Goal: Task Accomplishment & Management: Use online tool/utility

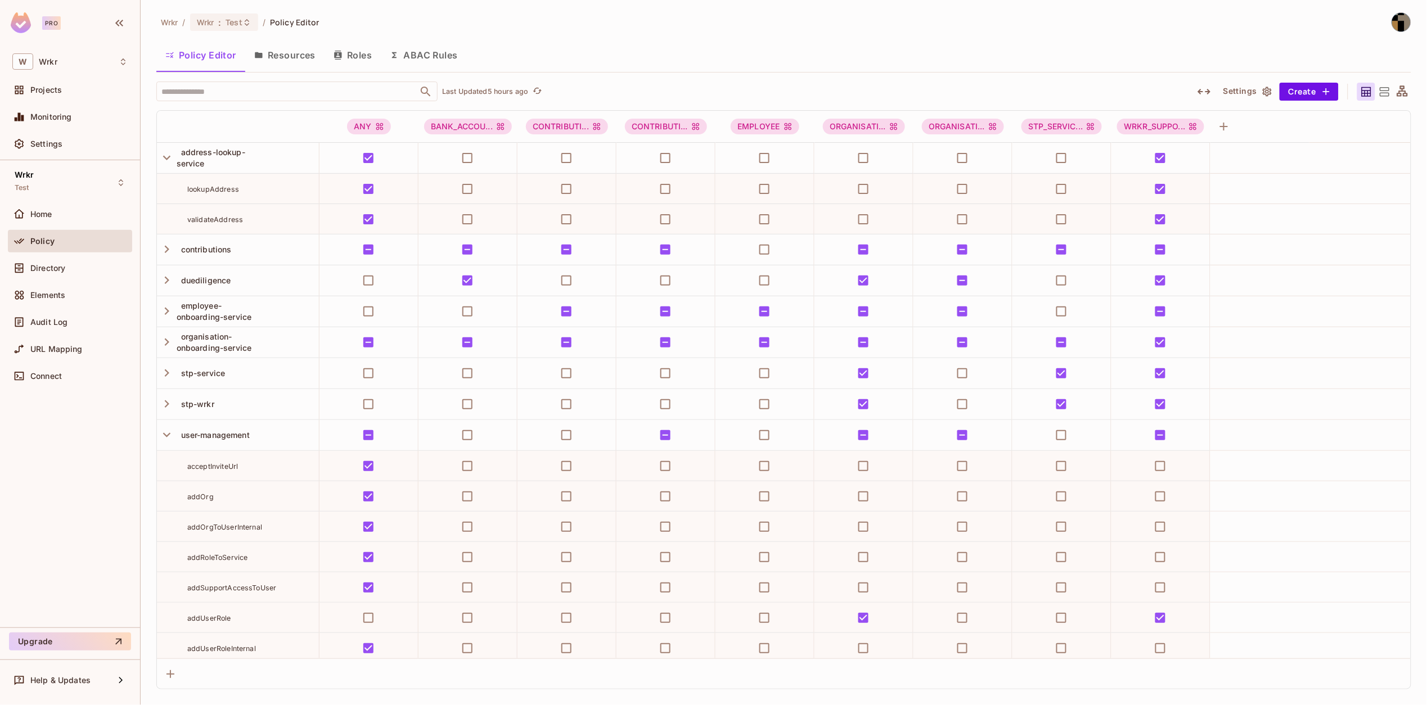
scroll to position [43, 0]
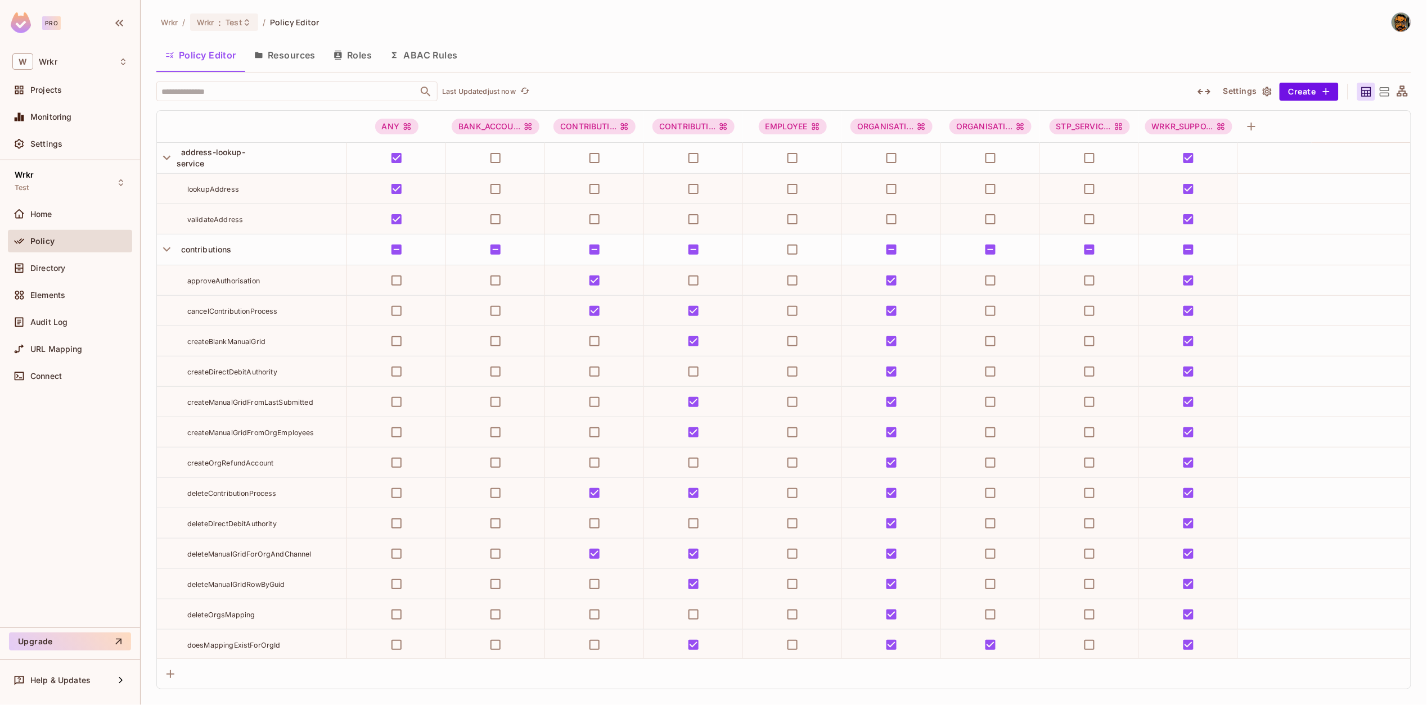
scroll to position [5790, 0]
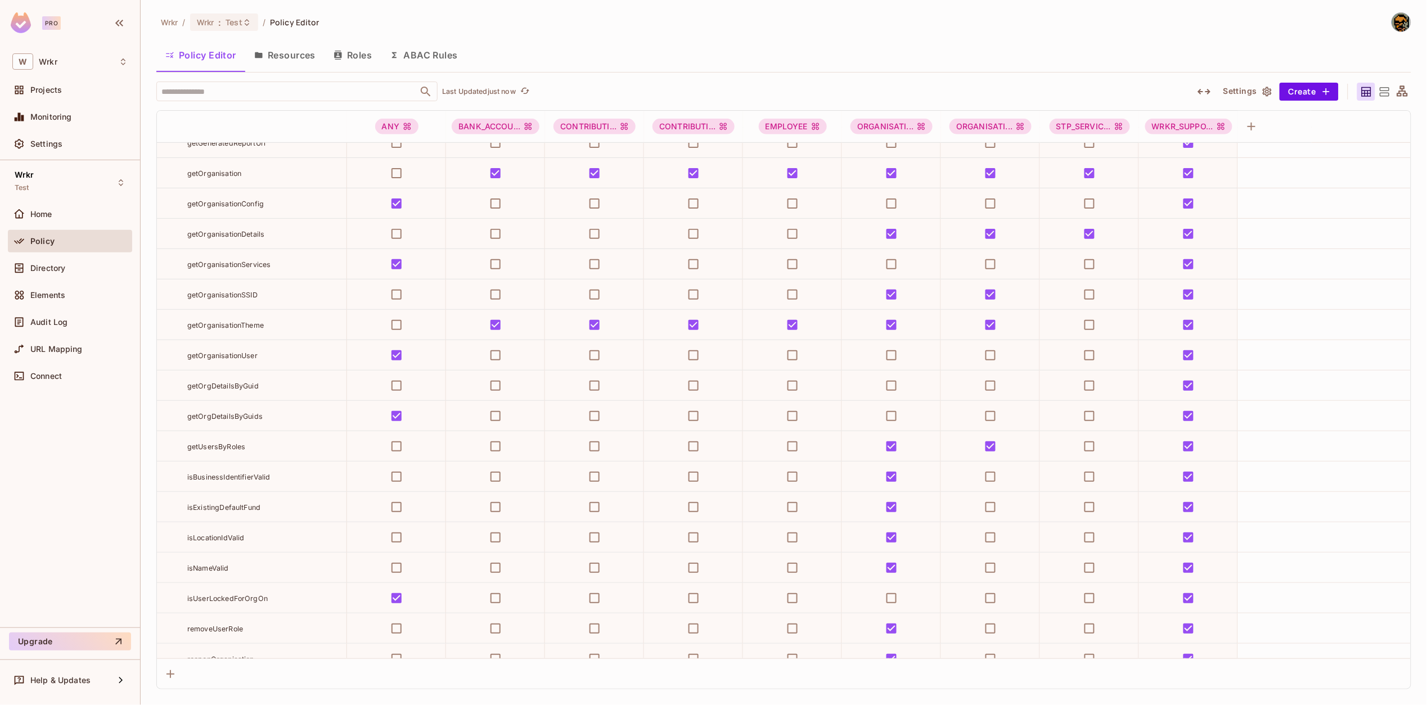
click at [224, 420] on div "getOrgDetailsByGuids" at bounding box center [266, 416] width 159 height 11
copy span "getOrgDetailsByGuids"
click at [42, 345] on span "URL Mapping" at bounding box center [56, 349] width 52 height 9
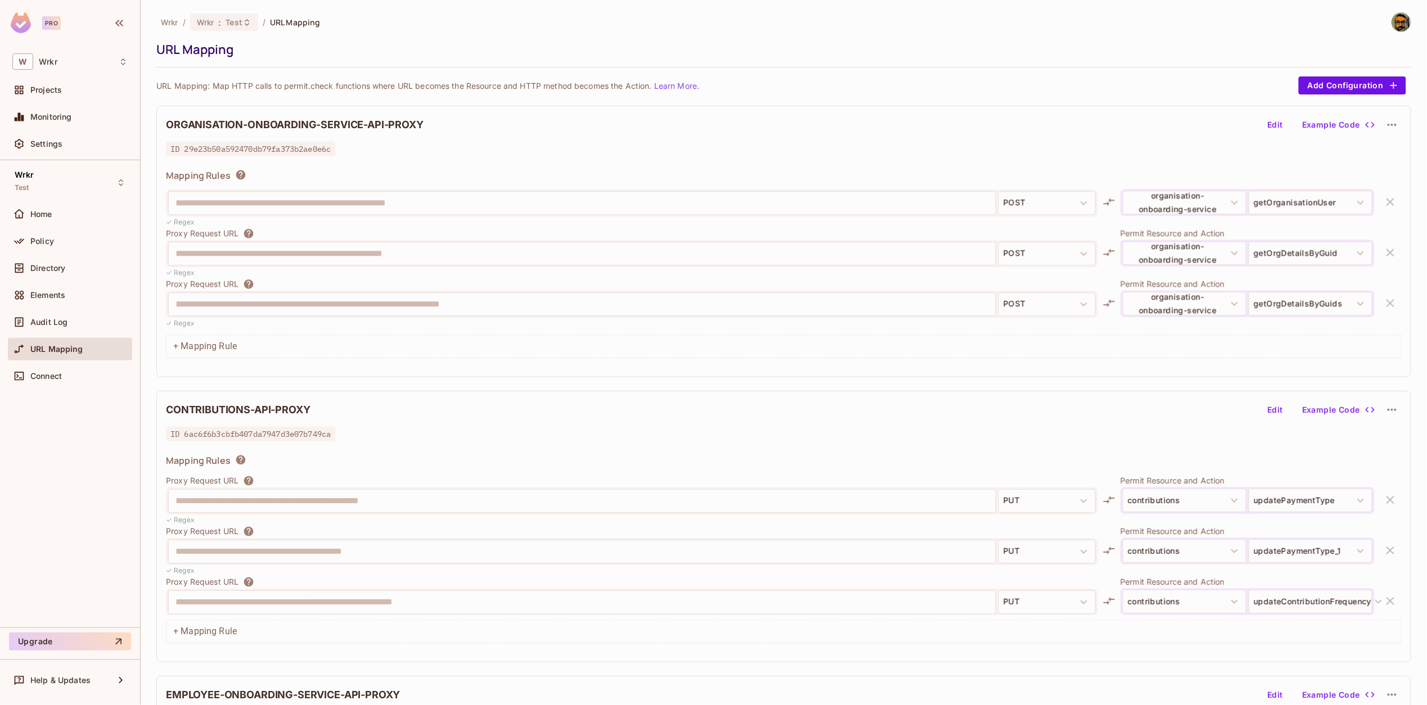
scroll to position [1309, 0]
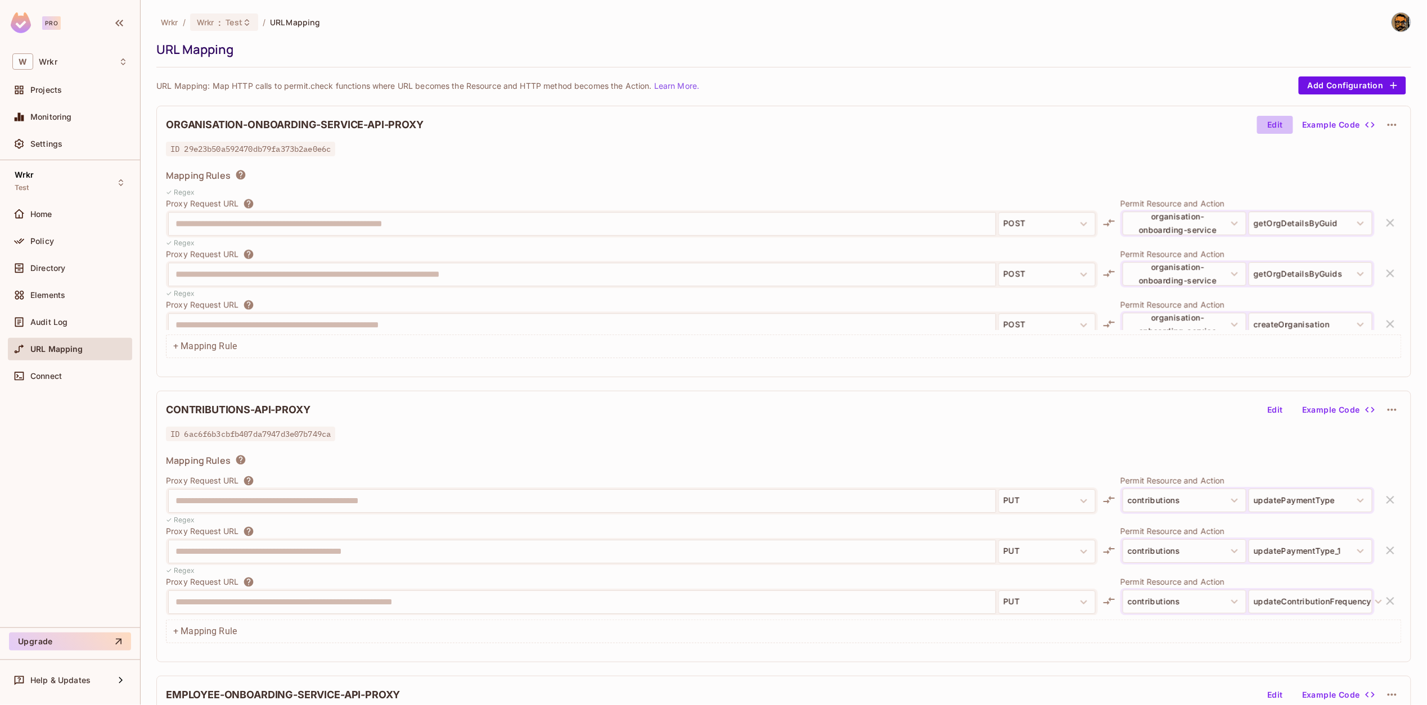
click at [1271, 119] on button "Edit" at bounding box center [1275, 125] width 36 height 18
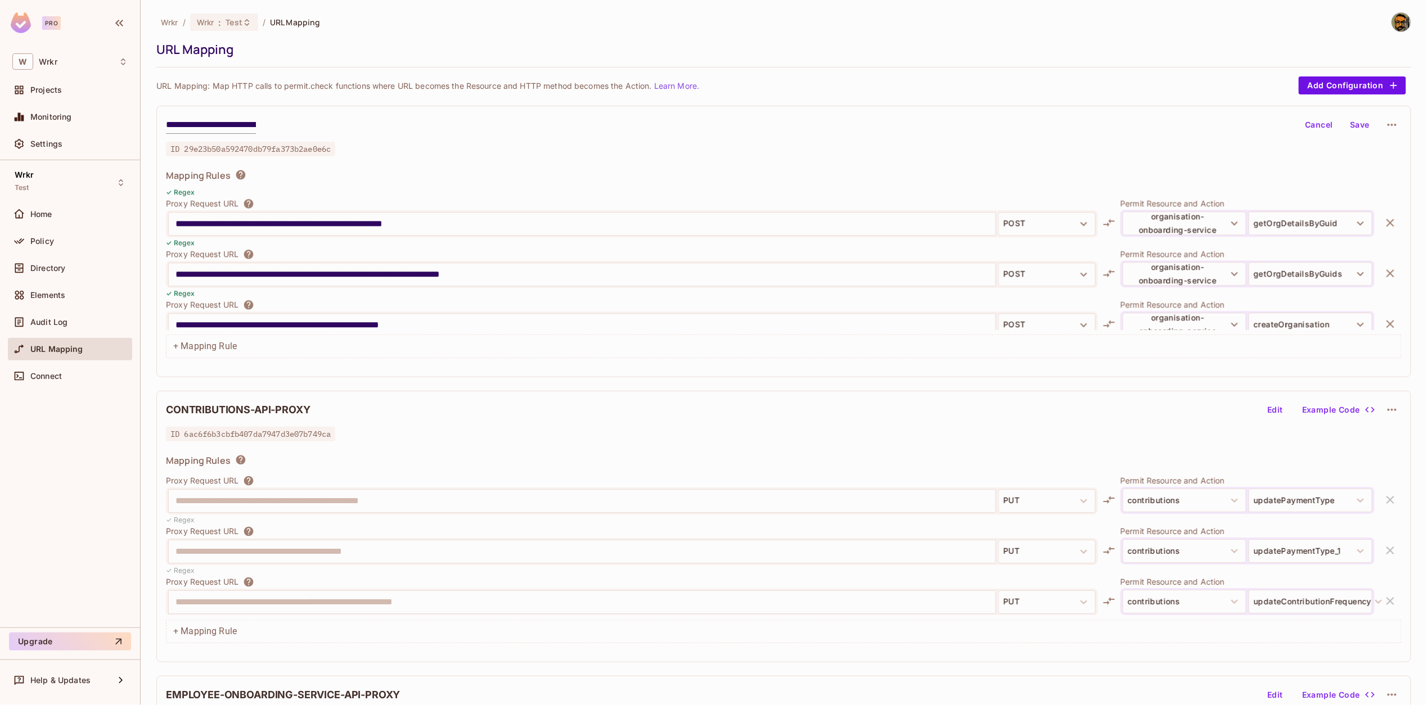
drag, startPoint x: 446, startPoint y: 222, endPoint x: 328, endPoint y: 222, distance: 118.1
click at [328, 222] on input "**********" at bounding box center [582, 224] width 813 height 18
drag, startPoint x: 383, startPoint y: 275, endPoint x: 517, endPoint y: 273, distance: 134.5
click at [517, 273] on input "**********" at bounding box center [582, 275] width 813 height 18
click at [330, 275] on input "**********" at bounding box center [582, 275] width 813 height 18
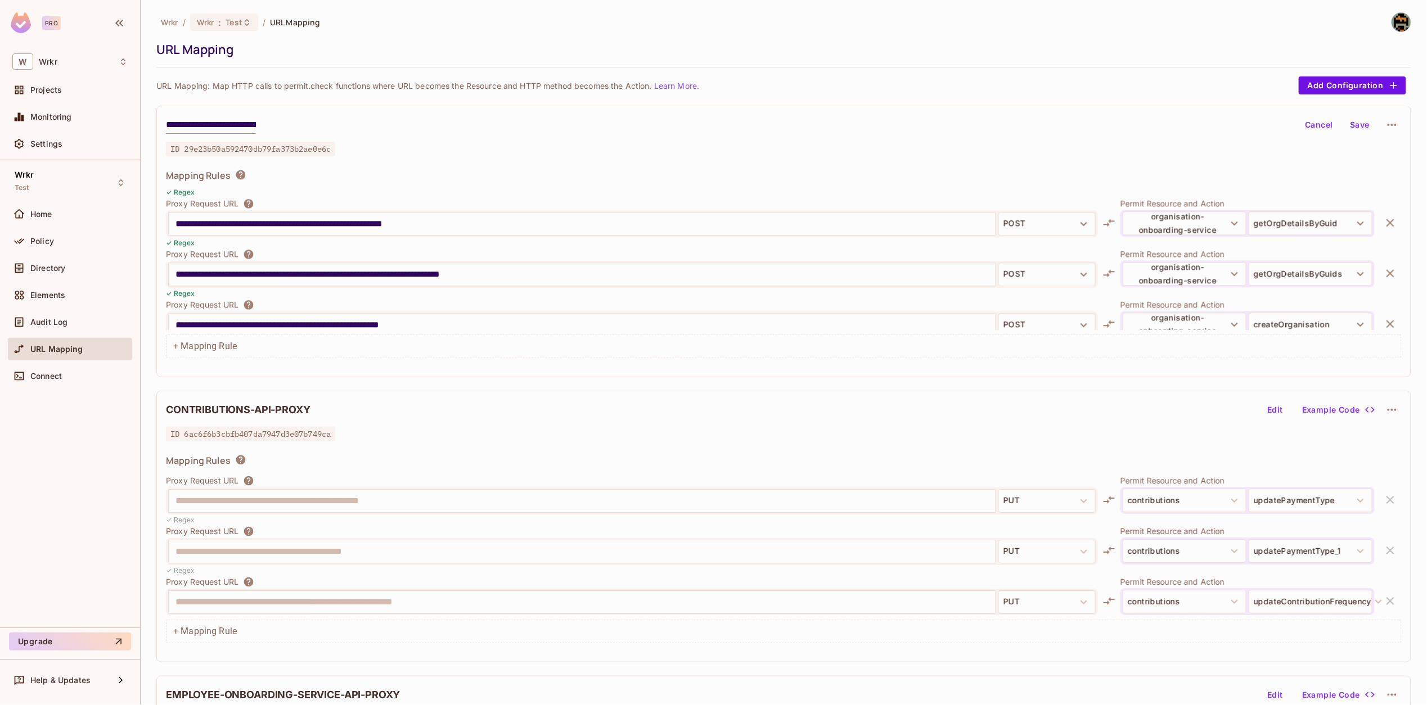
drag, startPoint x: 327, startPoint y: 273, endPoint x: 508, endPoint y: 275, distance: 181.2
click at [508, 275] on input "**********" at bounding box center [582, 275] width 813 height 18
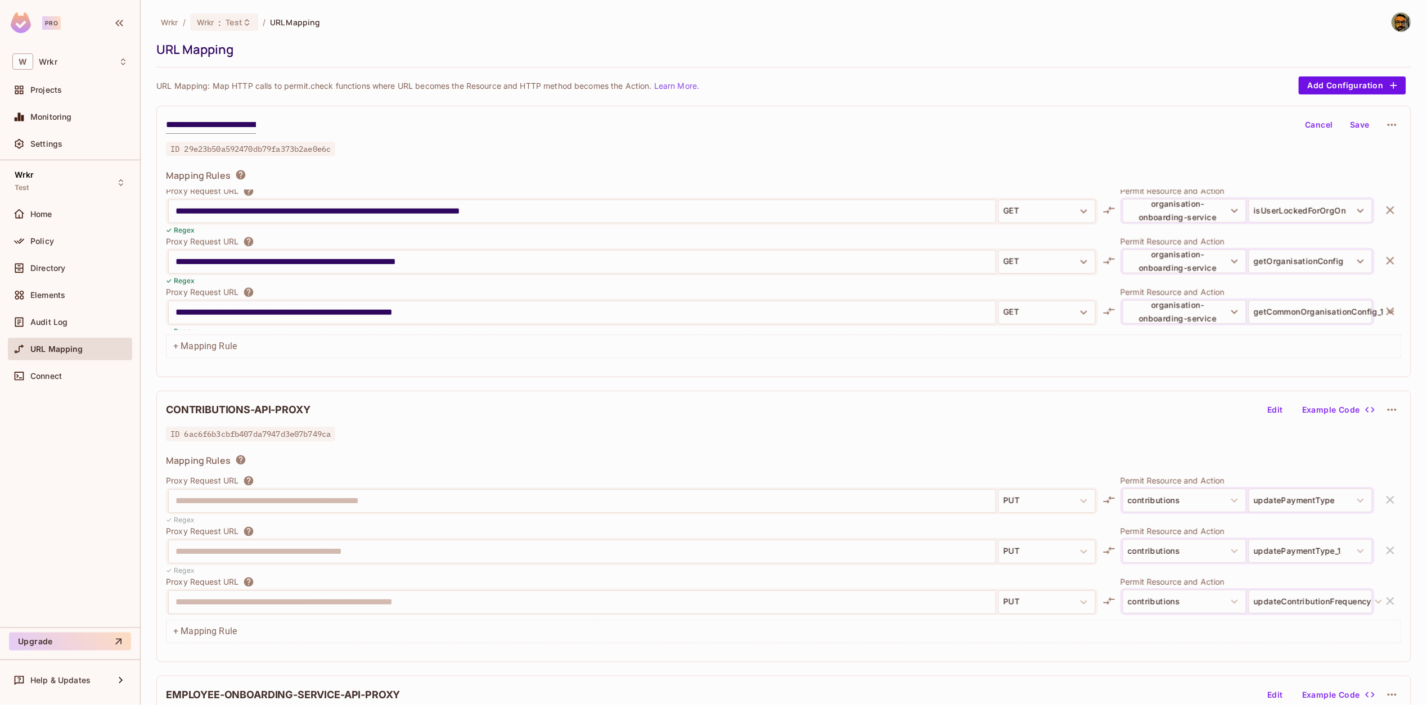
scroll to position [2398, 0]
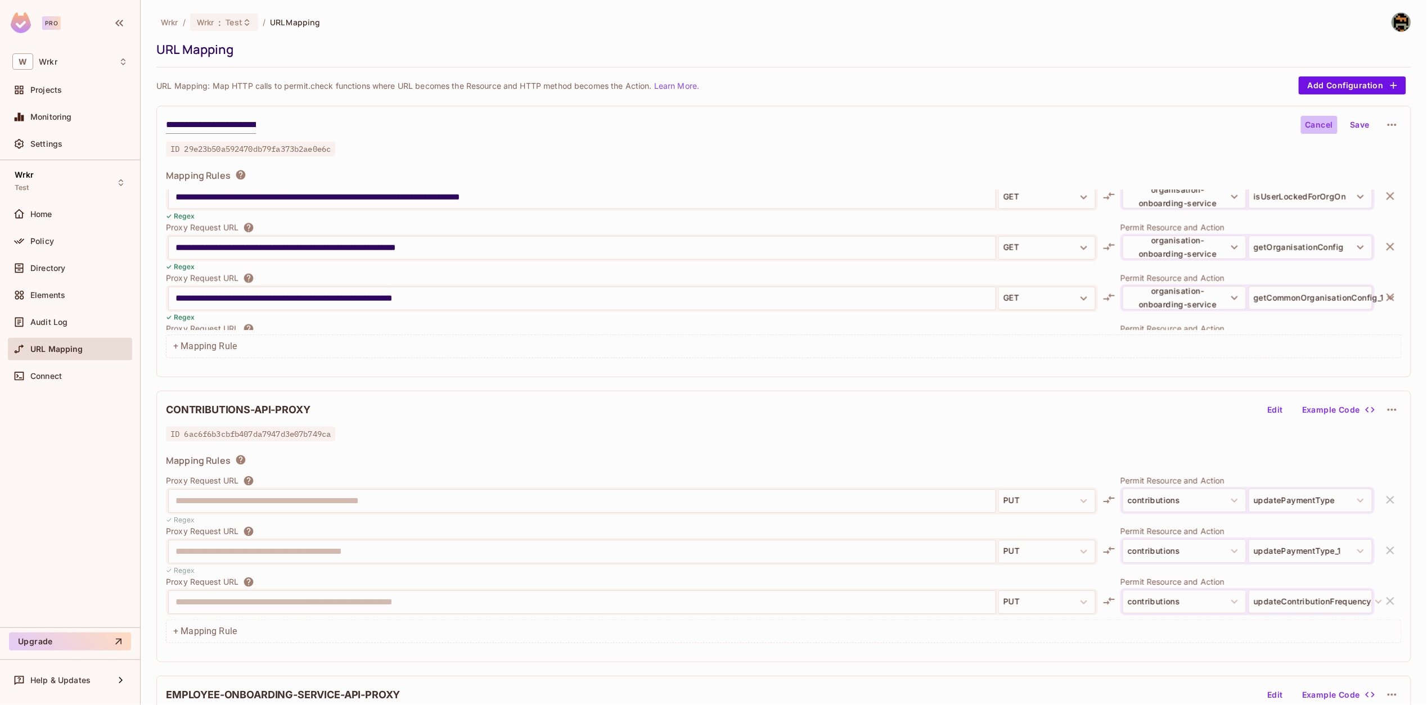
click at [1318, 128] on button "Cancel" at bounding box center [1319, 125] width 37 height 18
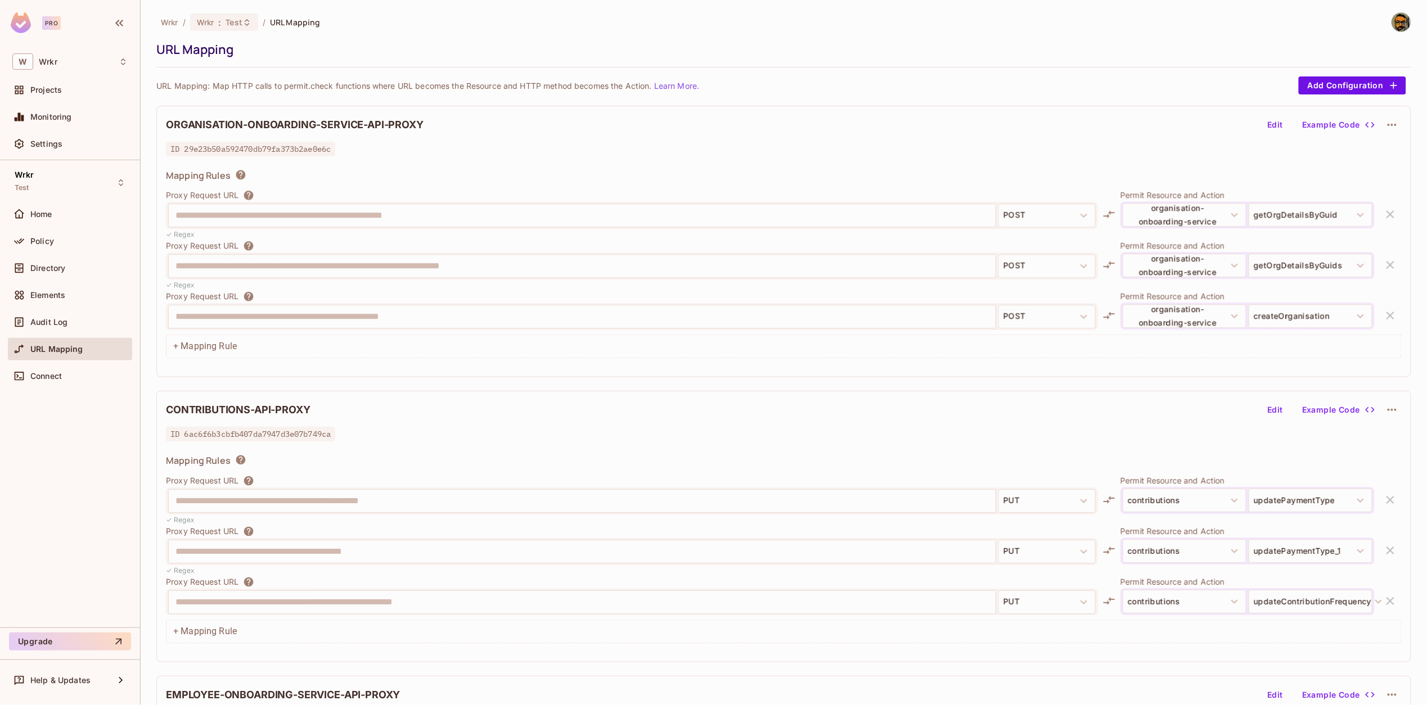
scroll to position [1316, 0]
click at [65, 244] on div "Policy" at bounding box center [78, 241] width 97 height 9
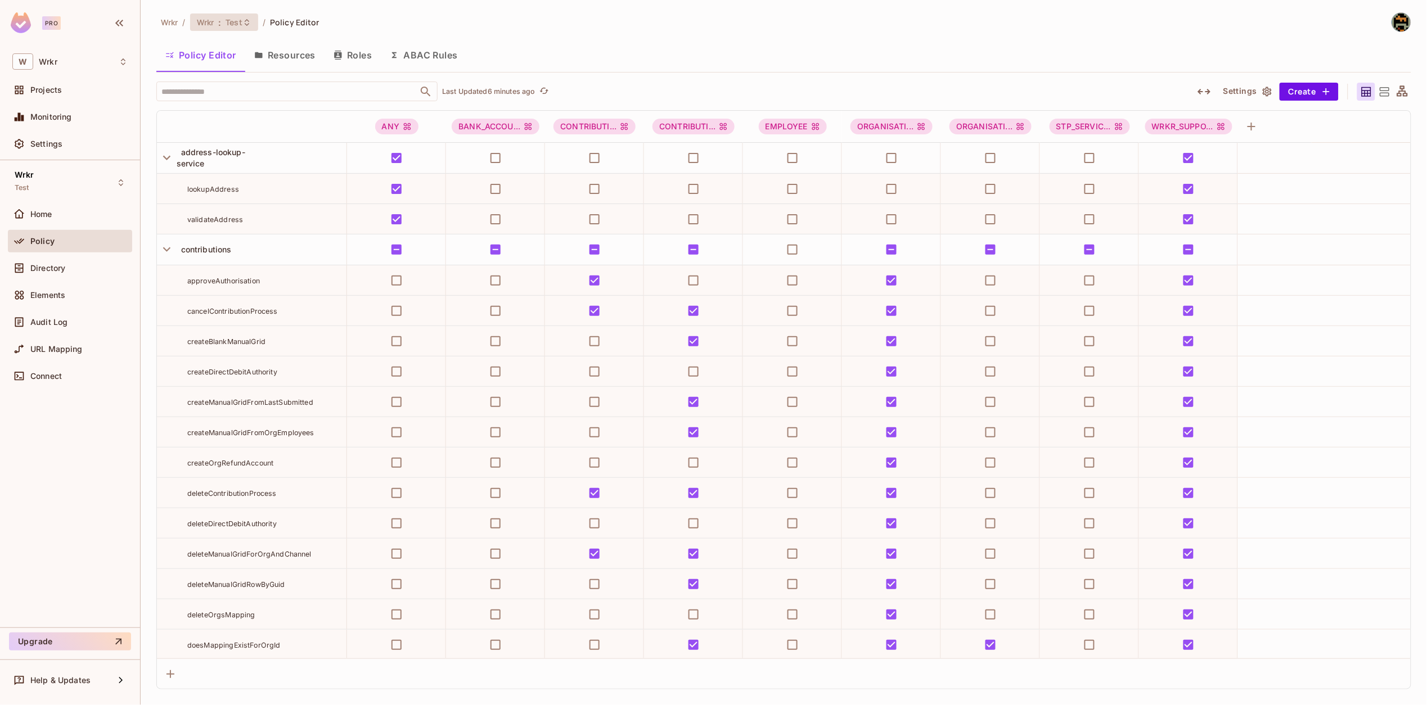
click at [240, 26] on span "Test" at bounding box center [234, 22] width 17 height 11
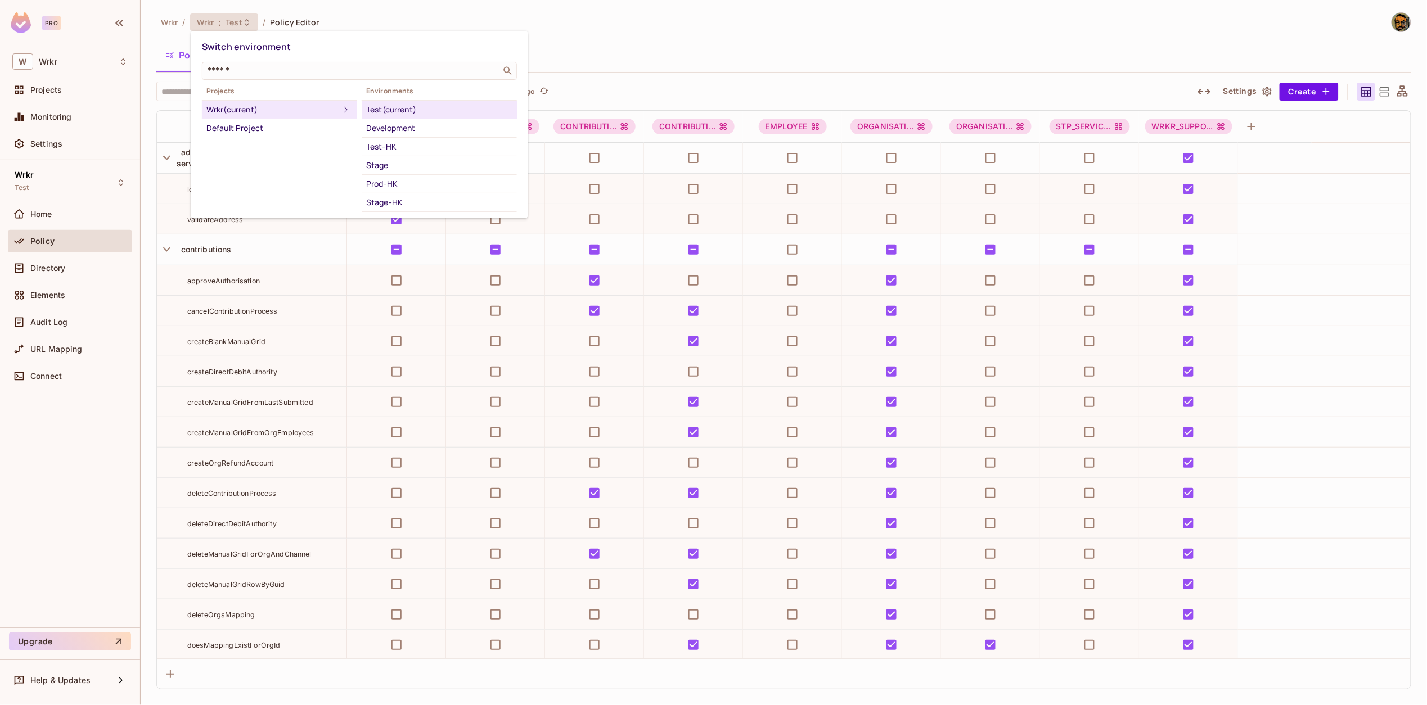
scroll to position [91, 0]
click at [415, 137] on div "Sandbox" at bounding box center [439, 130] width 146 height 14
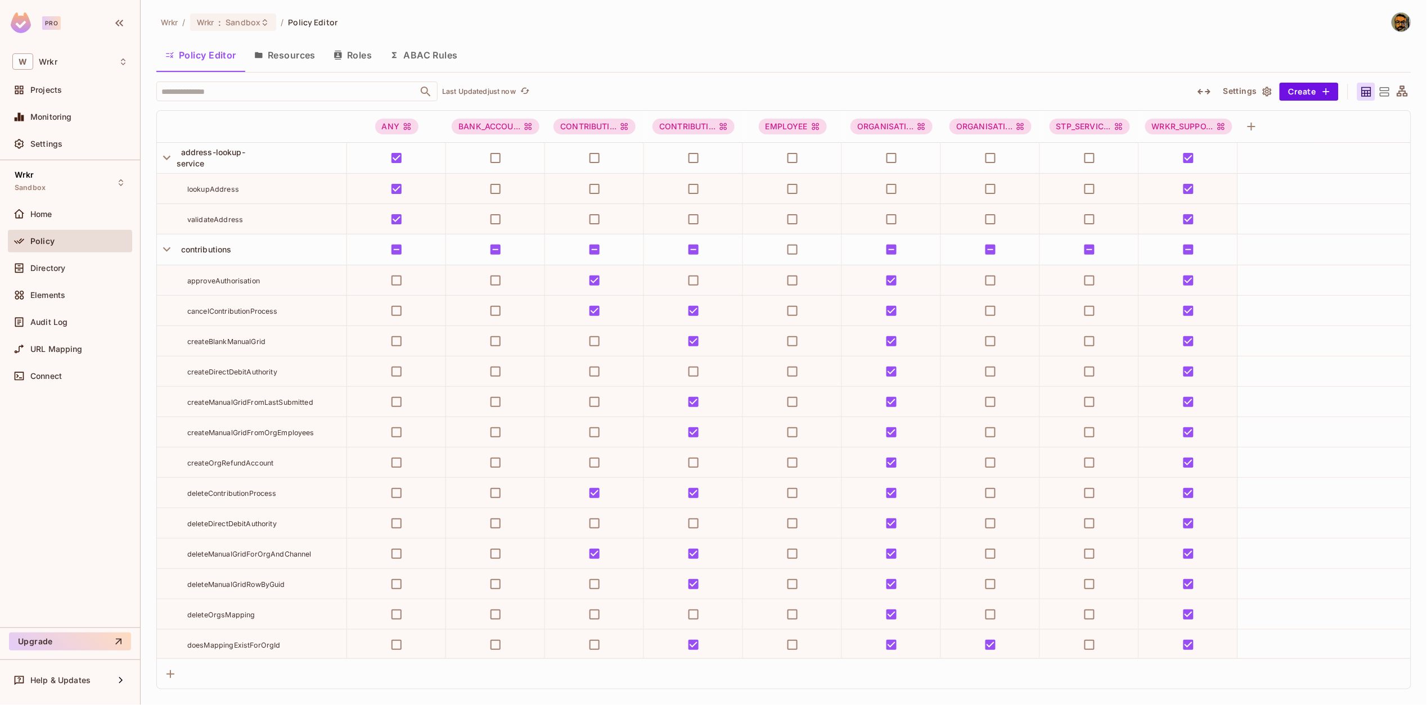
scroll to position [5790, 0]
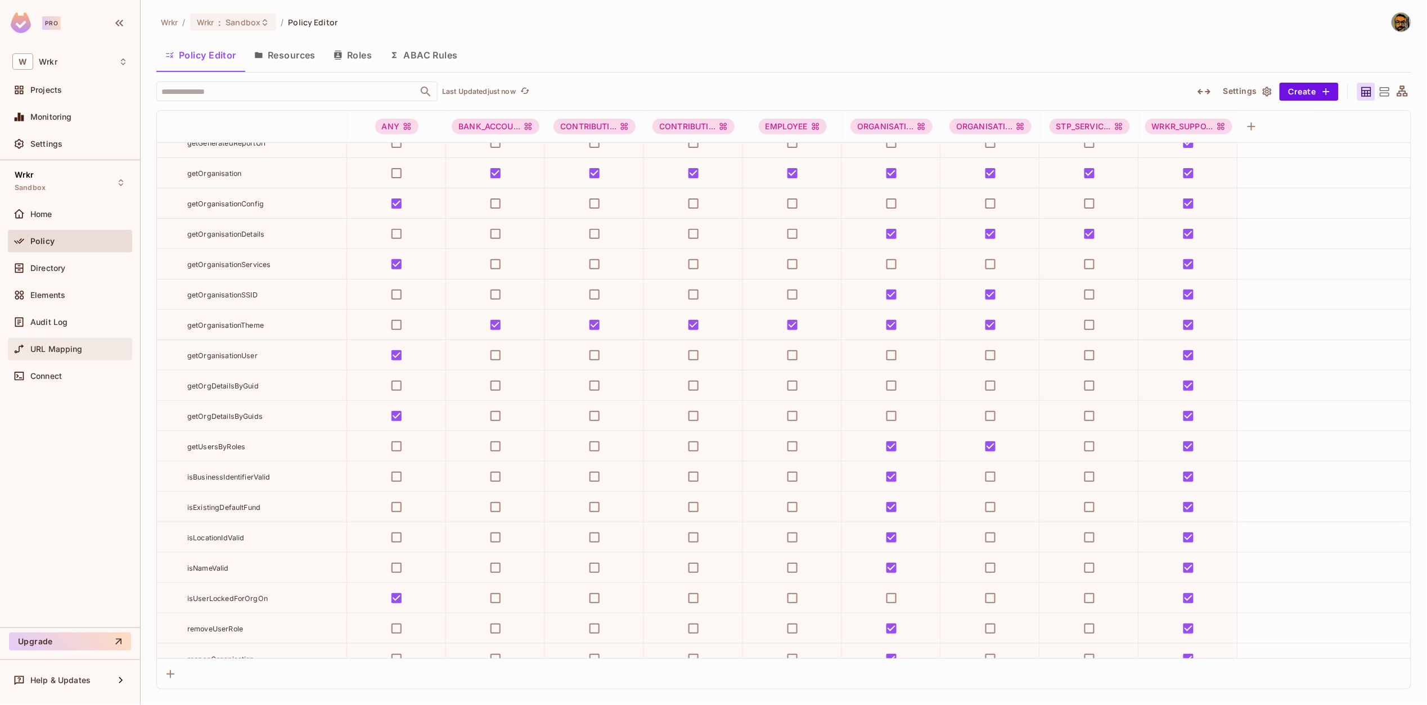
click at [57, 349] on span "URL Mapping" at bounding box center [56, 349] width 52 height 9
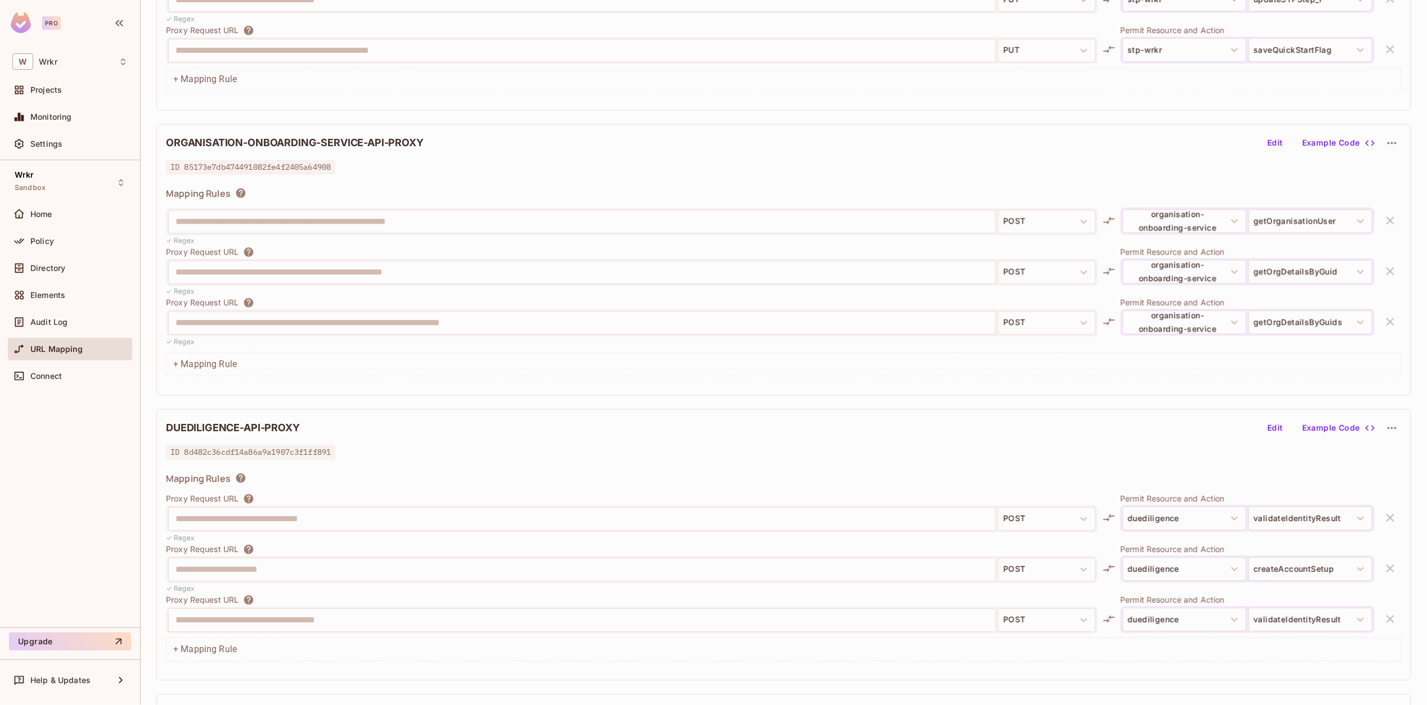
scroll to position [1283, 0]
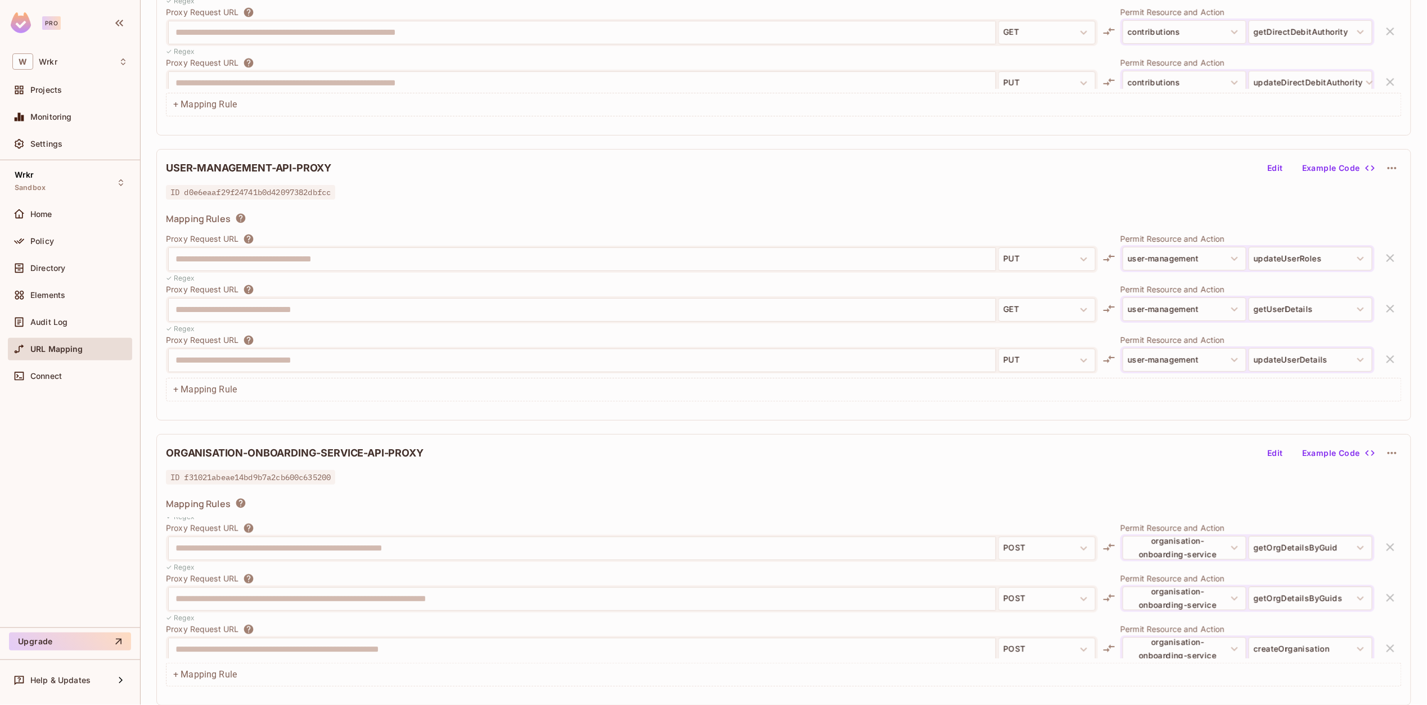
scroll to position [1376, 0]
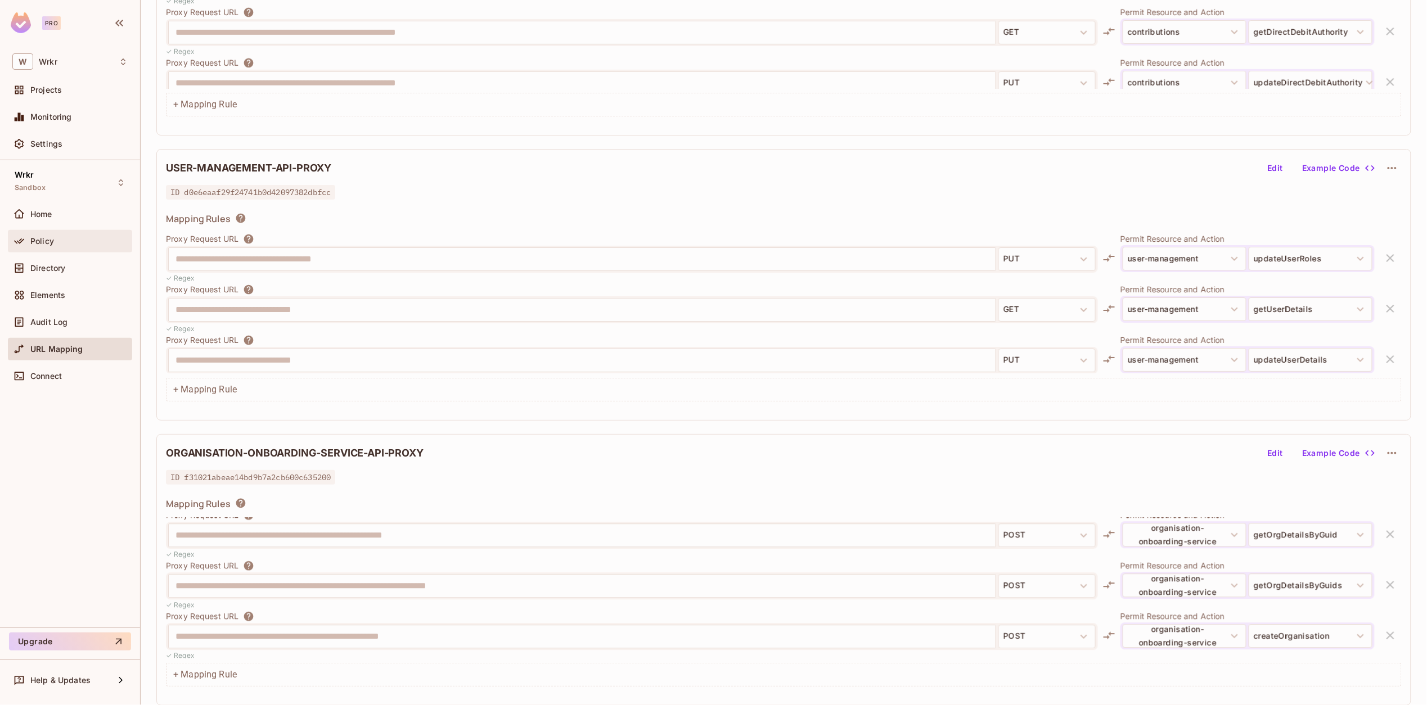
click at [43, 235] on div "Policy" at bounding box center [69, 242] width 115 height 14
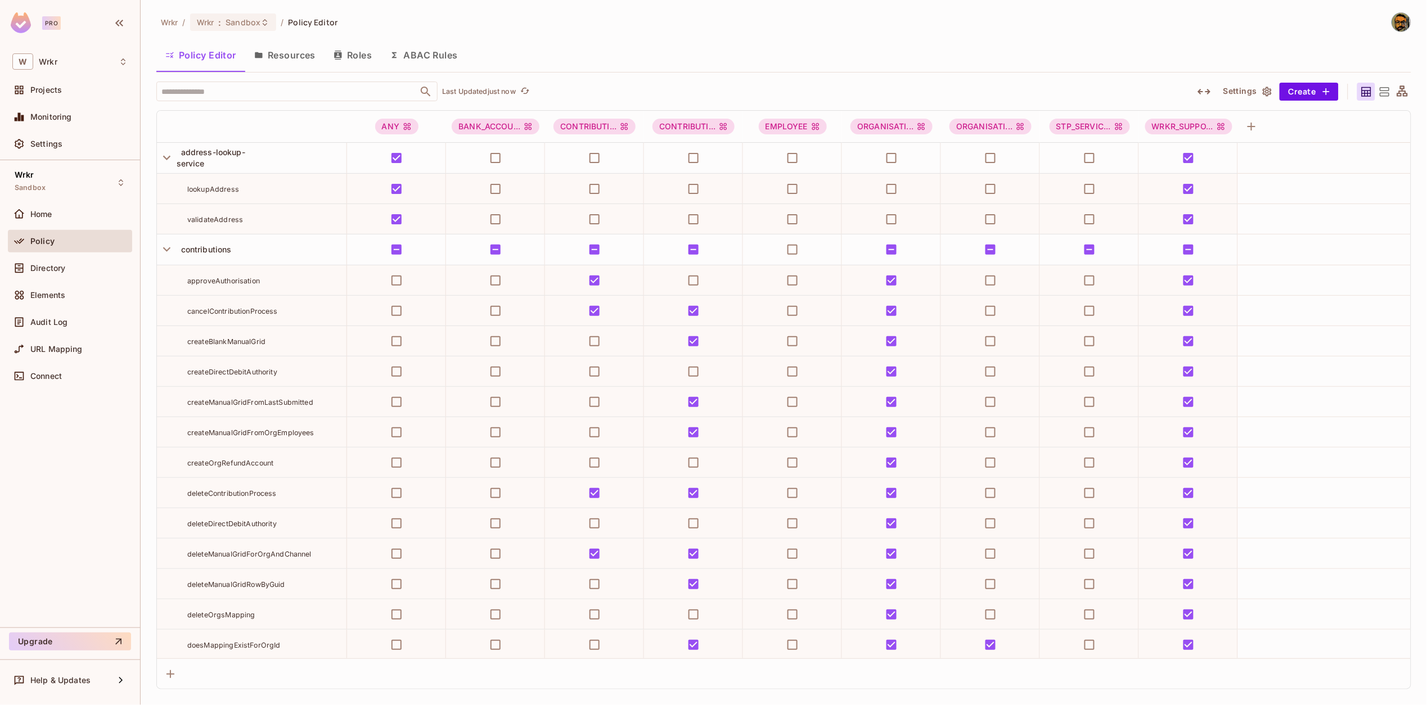
click at [1091, 24] on div "Wrkr / Wrkr : Sandbox / Policy Editor" at bounding box center [783, 22] width 1255 height 20
click at [255, 26] on span "Sandbox" at bounding box center [243, 22] width 35 height 11
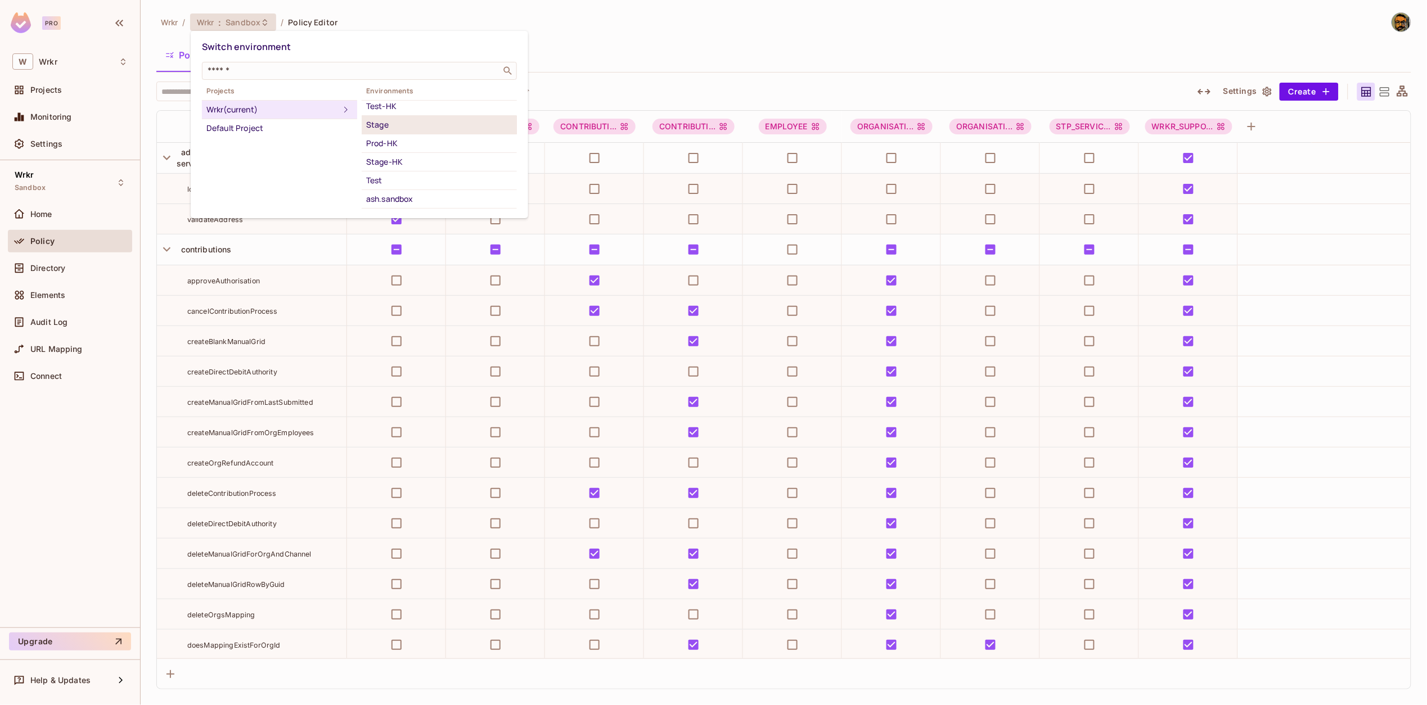
scroll to position [96, 0]
click at [416, 130] on div "Test" at bounding box center [439, 125] width 146 height 14
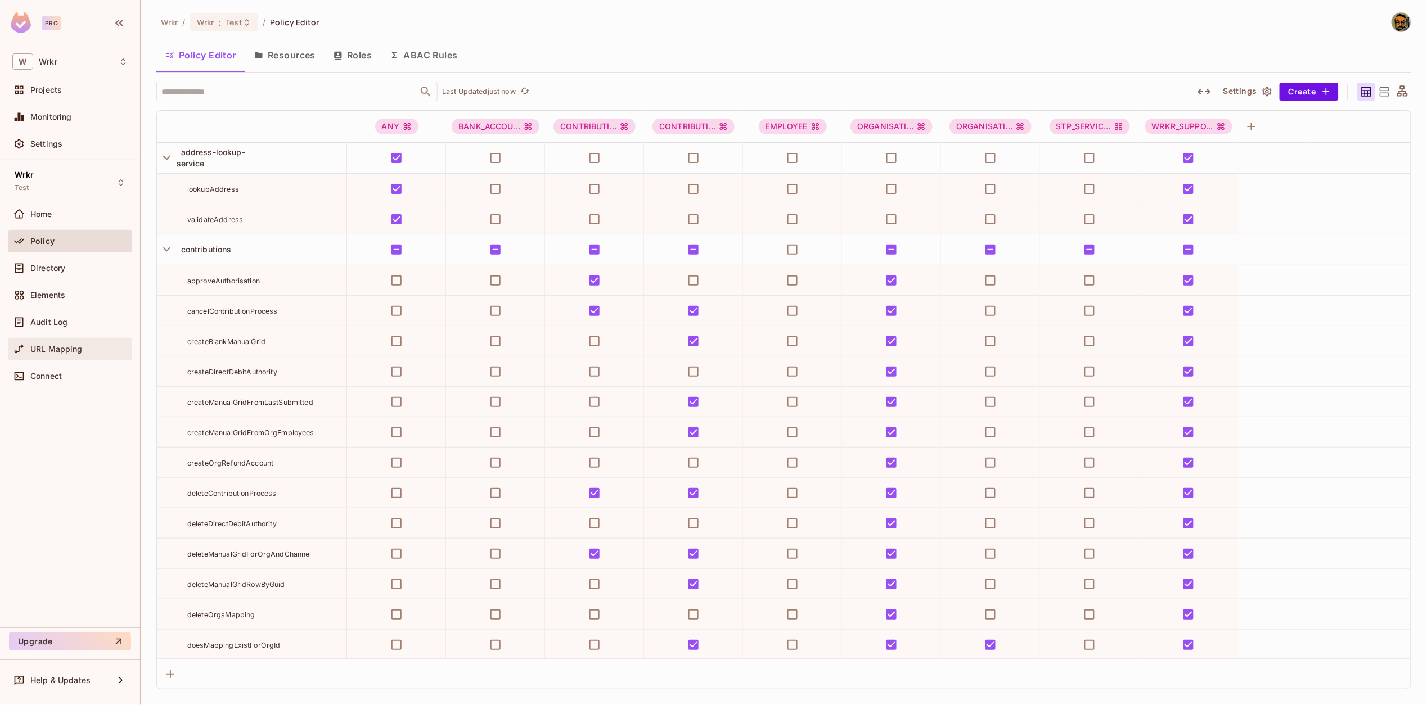
click at [59, 349] on span "URL Mapping" at bounding box center [56, 349] width 52 height 9
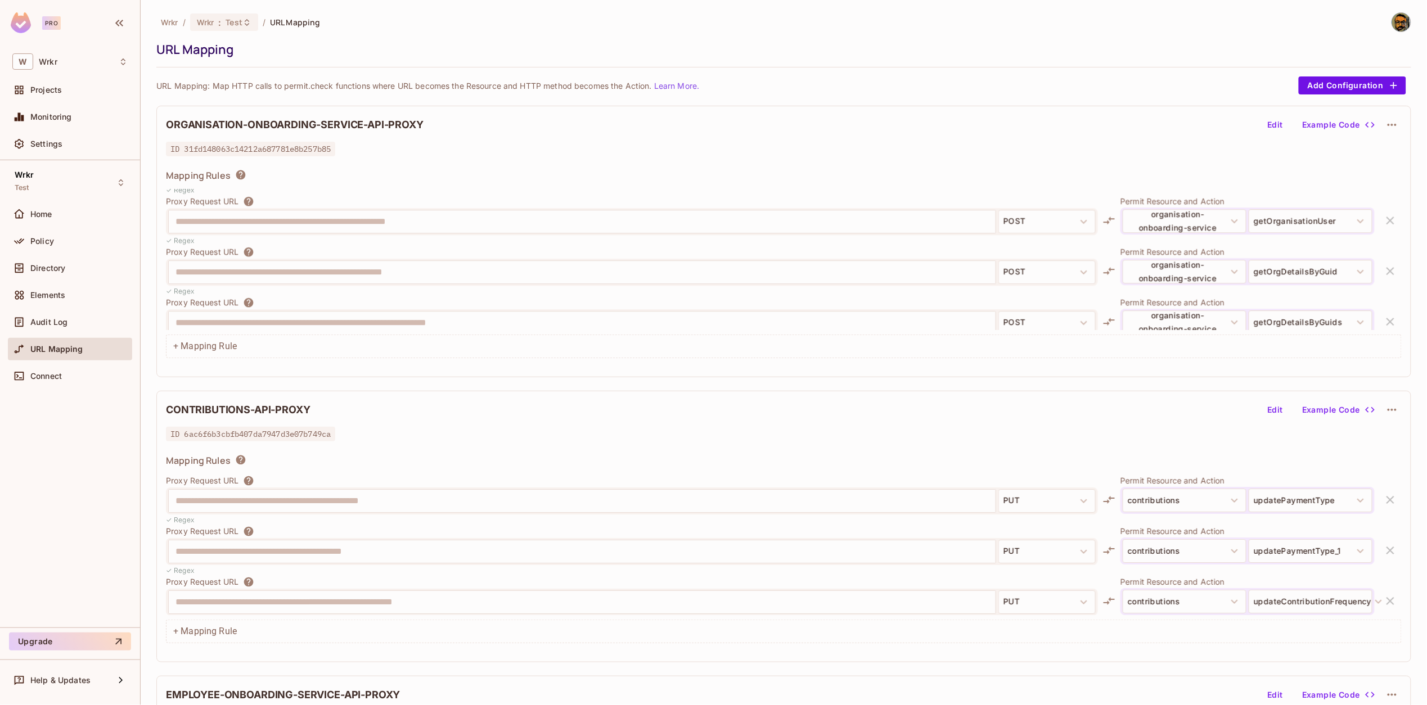
scroll to position [1343, 0]
